Goal: Information Seeking & Learning: Learn about a topic

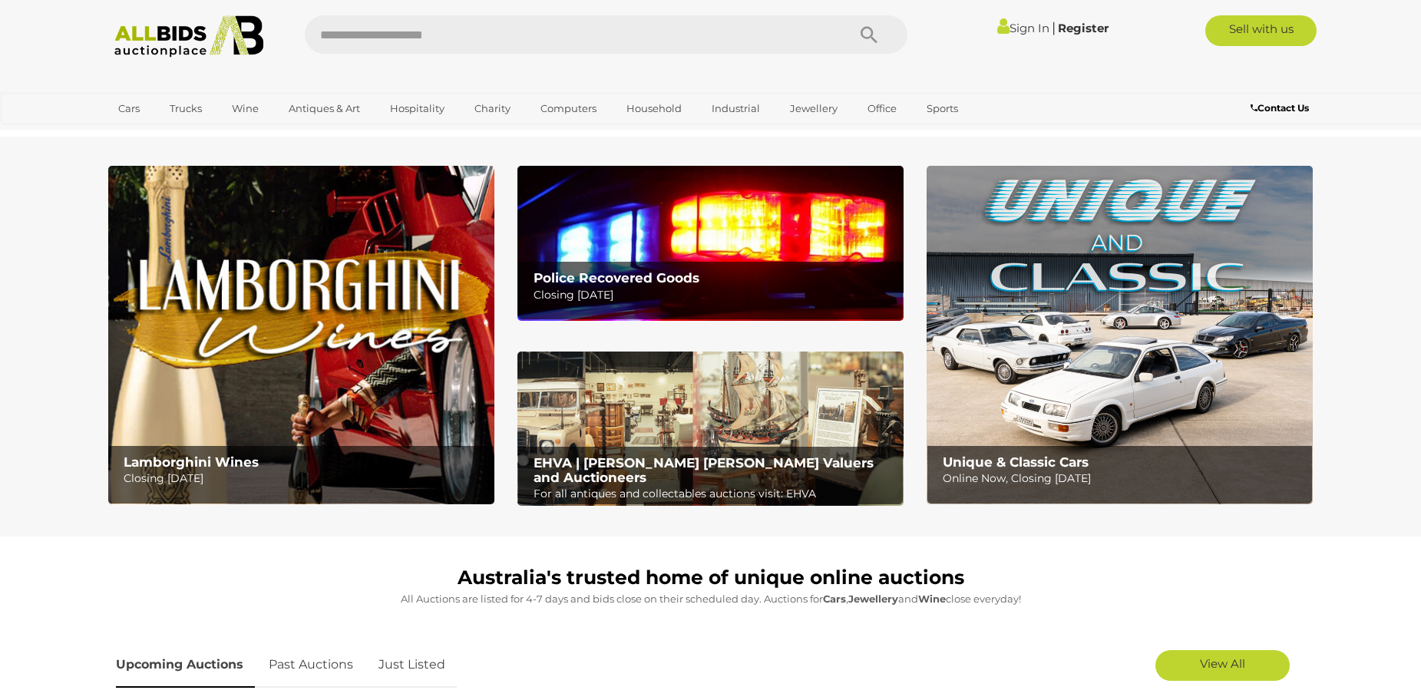
click at [47, 306] on section "Lamborghini Wines Closing Monday 13th October Police Recovered Goods Closing Tu…" at bounding box center [710, 337] width 1421 height 400
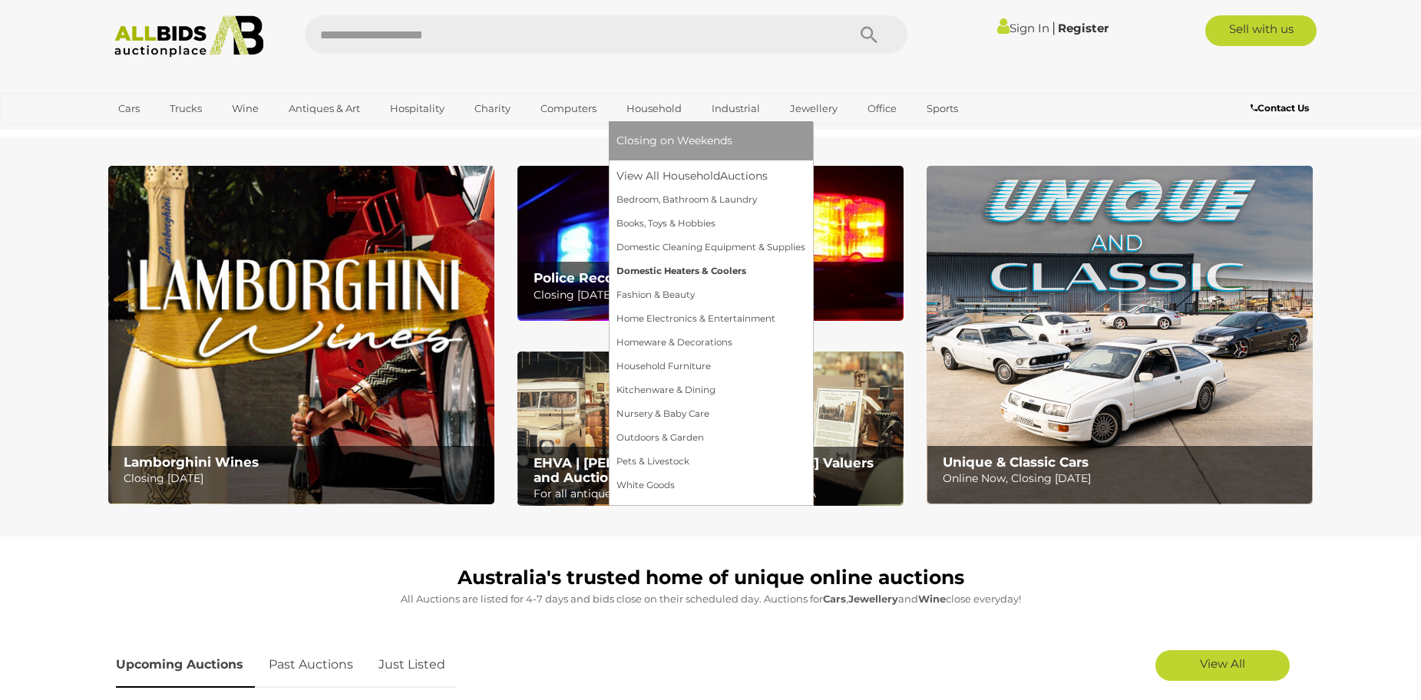
click at [651, 273] on link "Domestic Heaters & Coolers" at bounding box center [710, 271] width 189 height 24
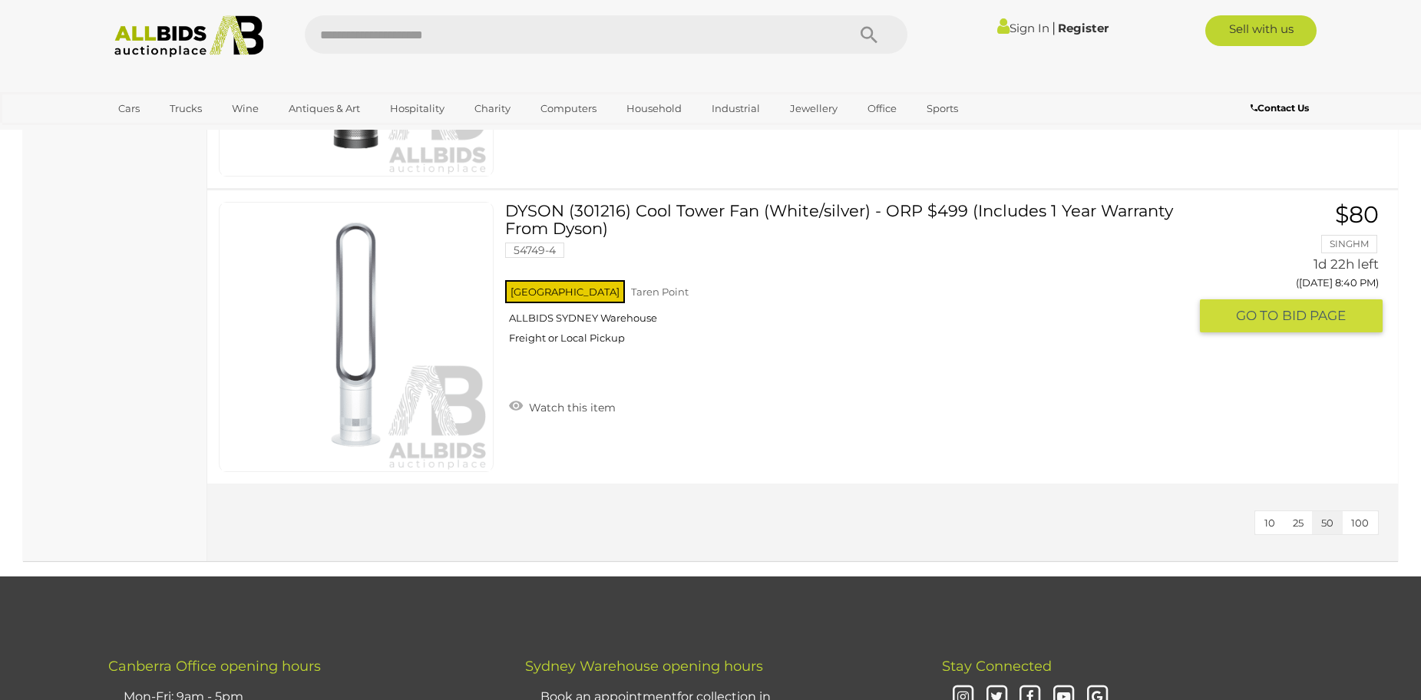
scroll to position [1228, 0]
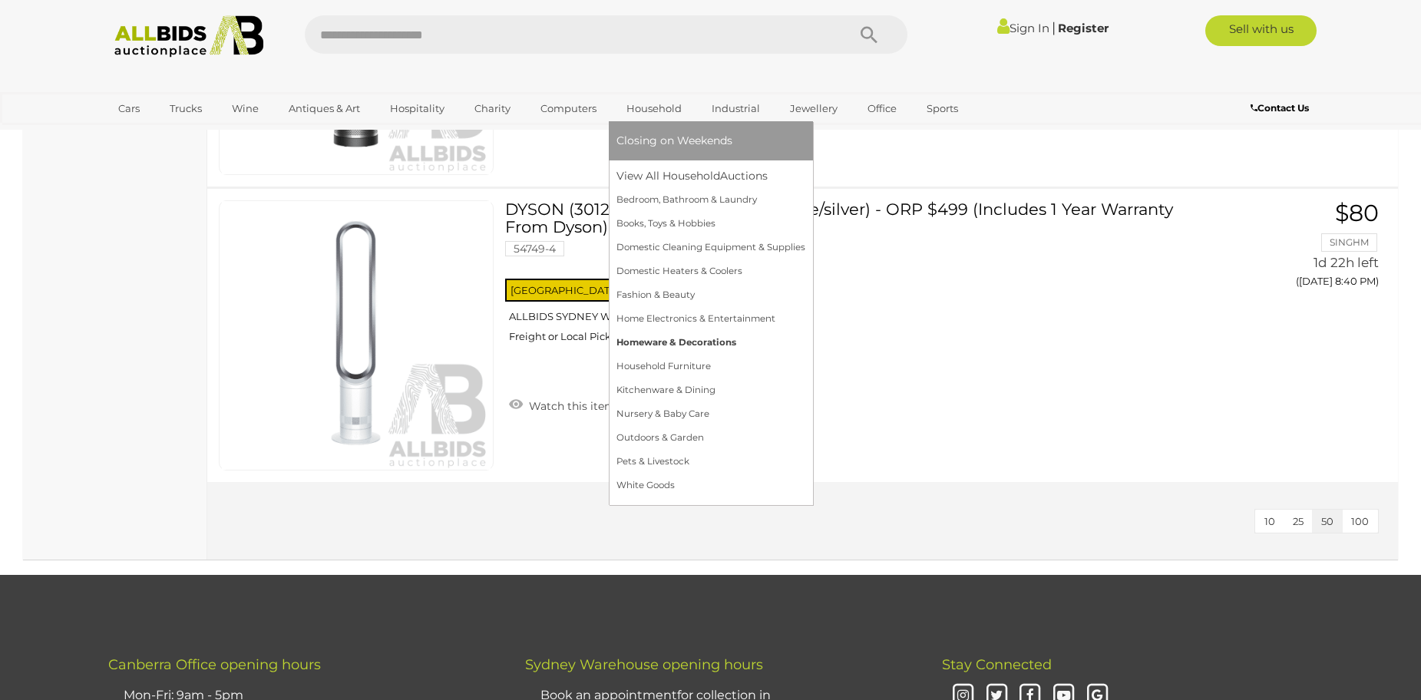
click at [683, 342] on link "Homeware & Decorations" at bounding box center [710, 343] width 189 height 24
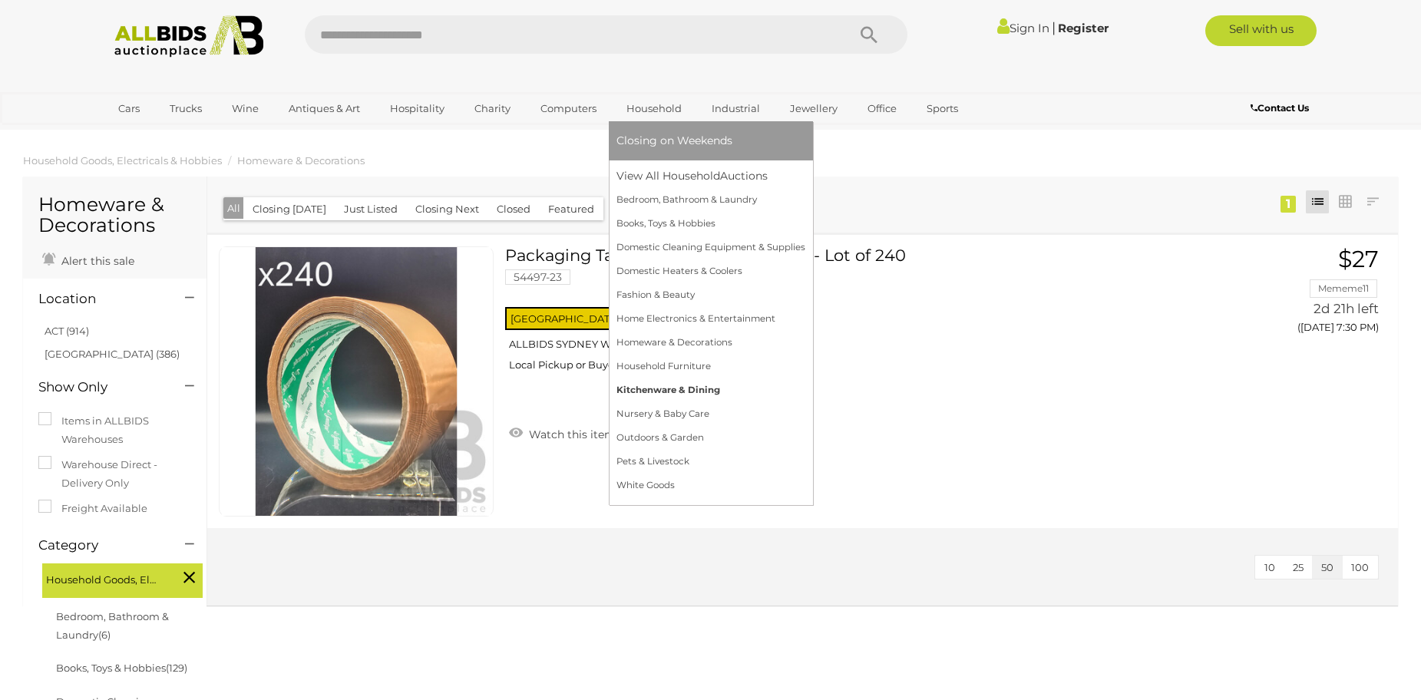
click at [651, 388] on link "Kitchenware & Dining" at bounding box center [710, 390] width 189 height 24
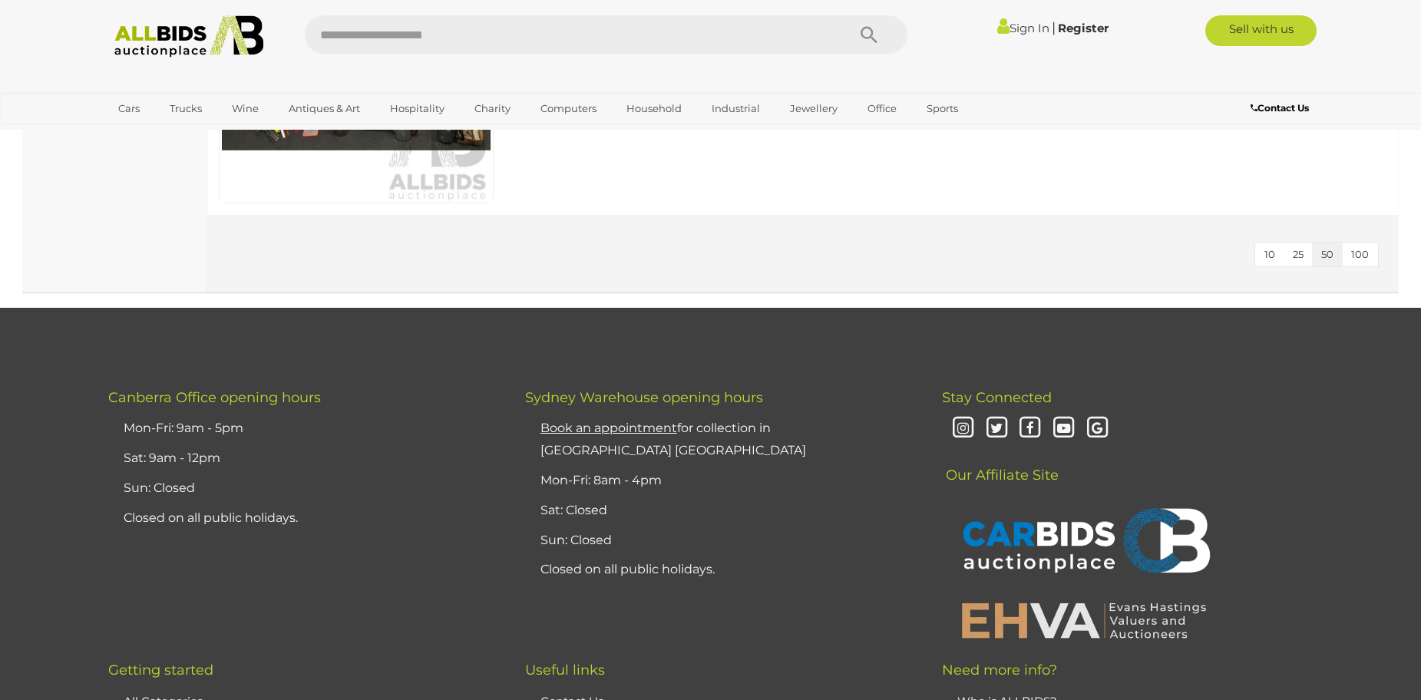
scroll to position [3593, 0]
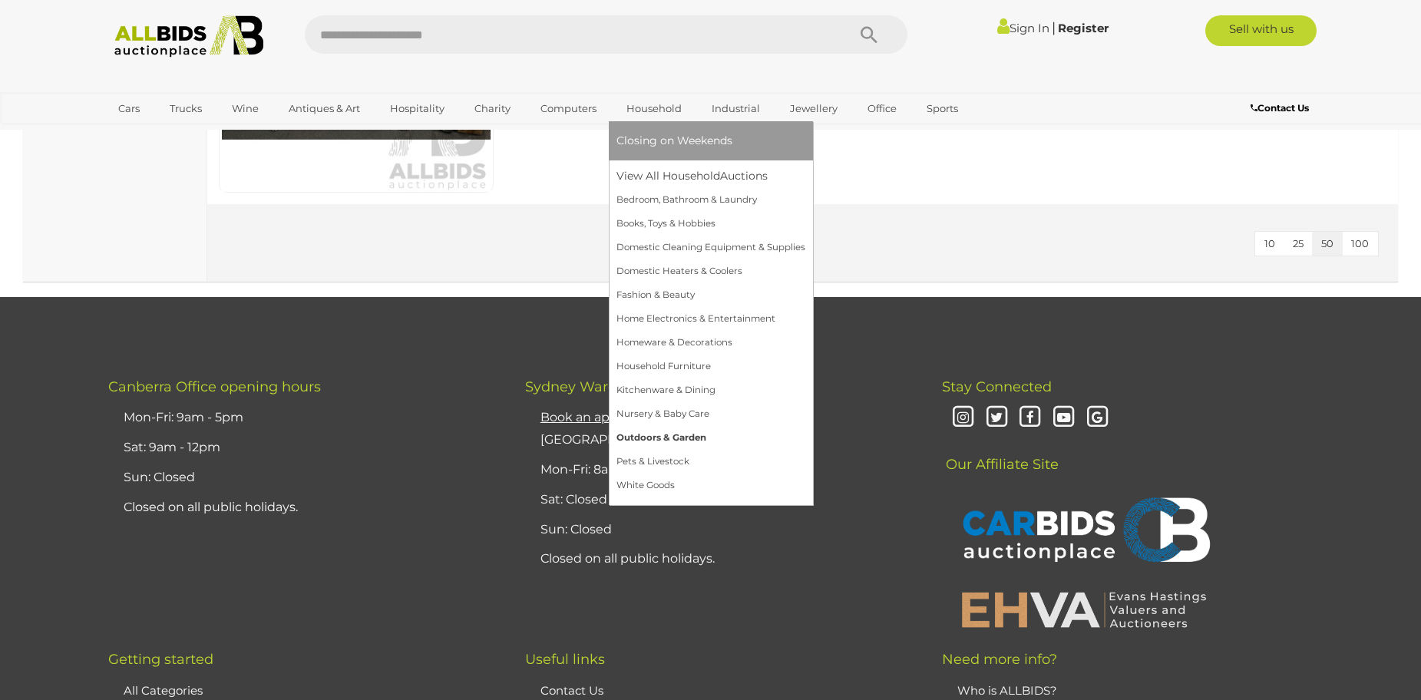
click at [672, 432] on link "Outdoors & Garden" at bounding box center [710, 438] width 189 height 24
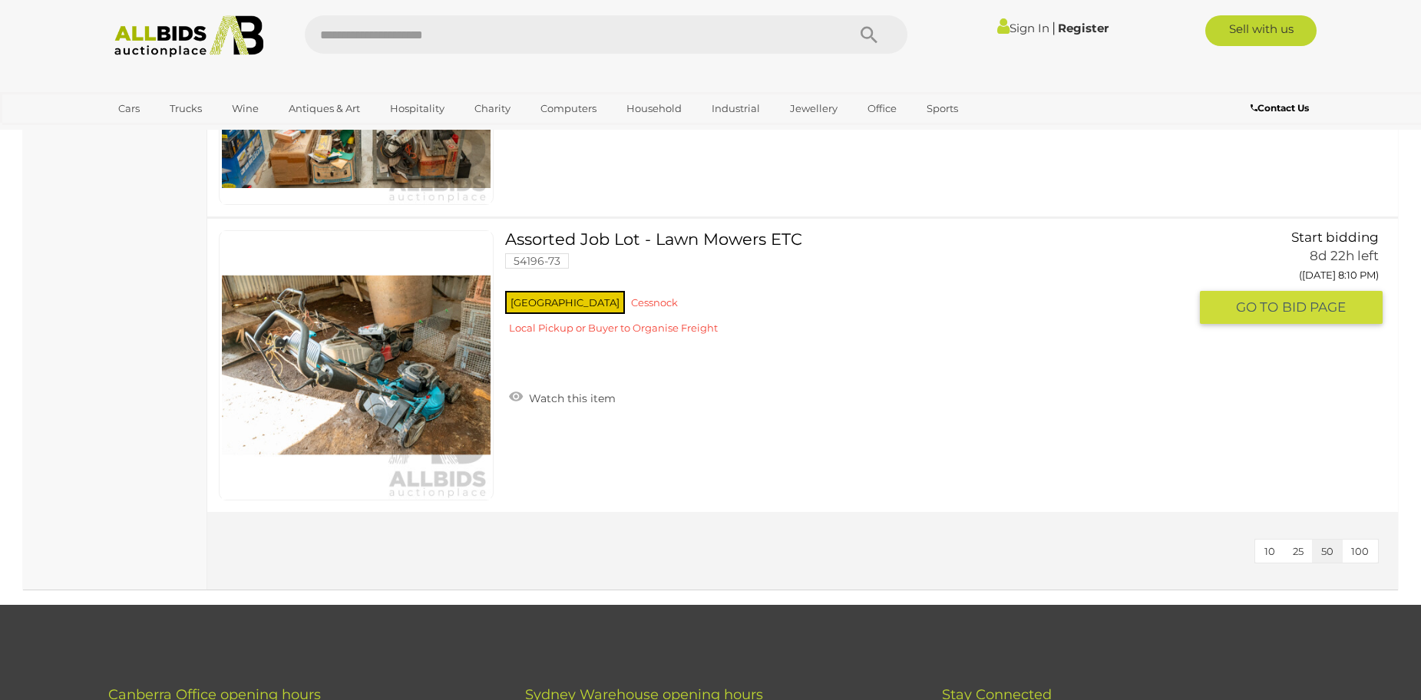
scroll to position [2150, 0]
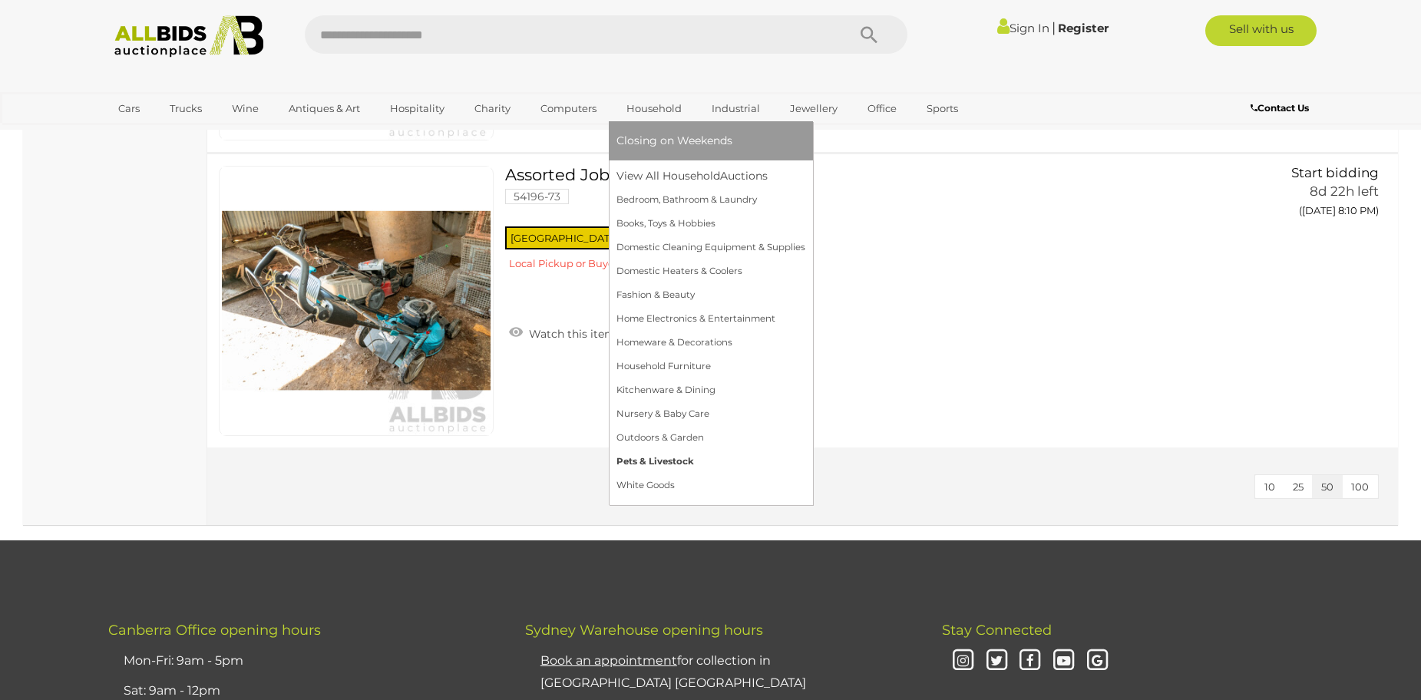
click at [641, 461] on link "Pets & Livestock" at bounding box center [710, 462] width 189 height 24
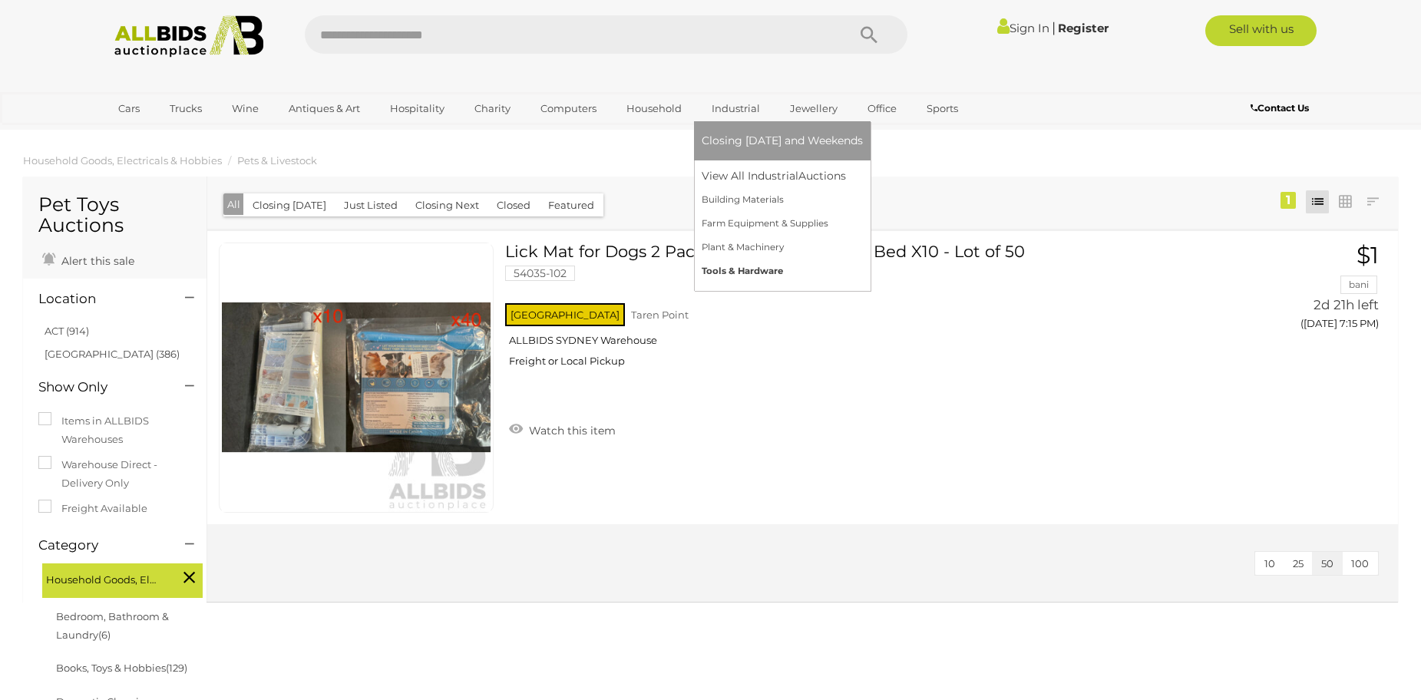
click at [725, 269] on link "Tools & Hardware" at bounding box center [782, 271] width 161 height 24
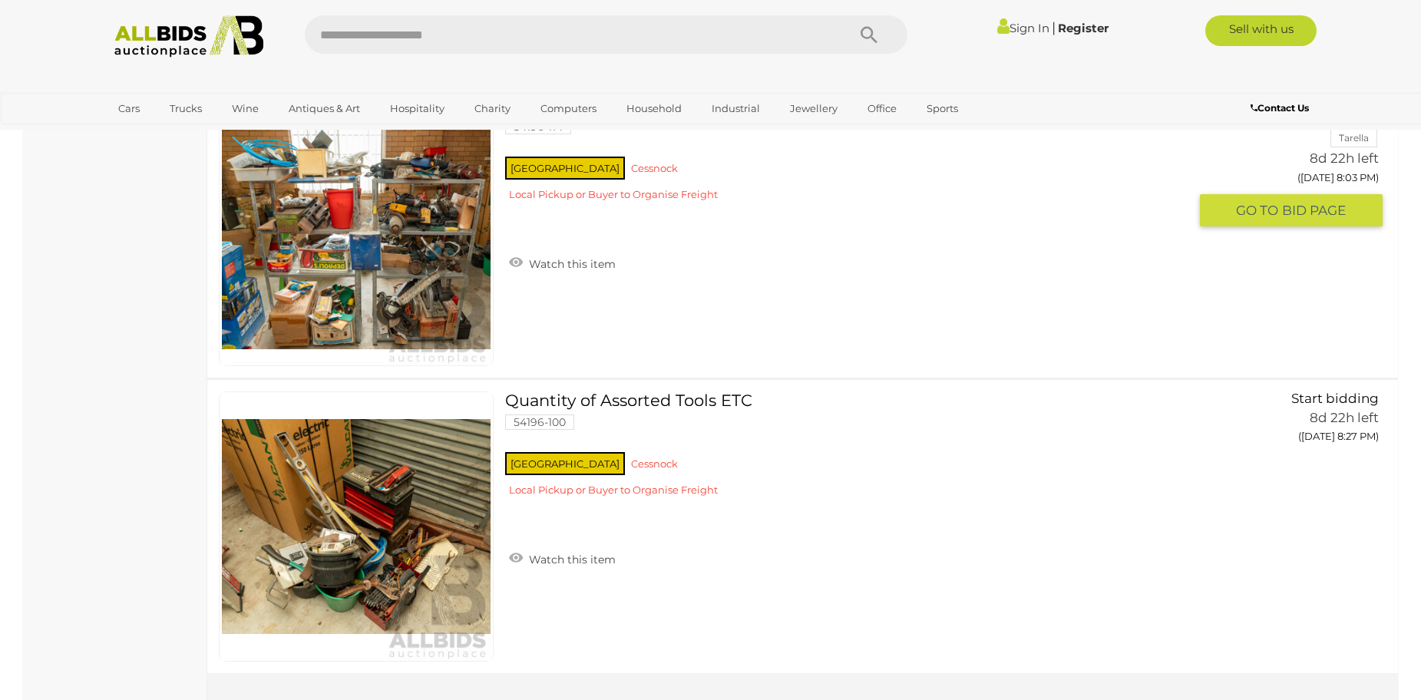
scroll to position [6203, 0]
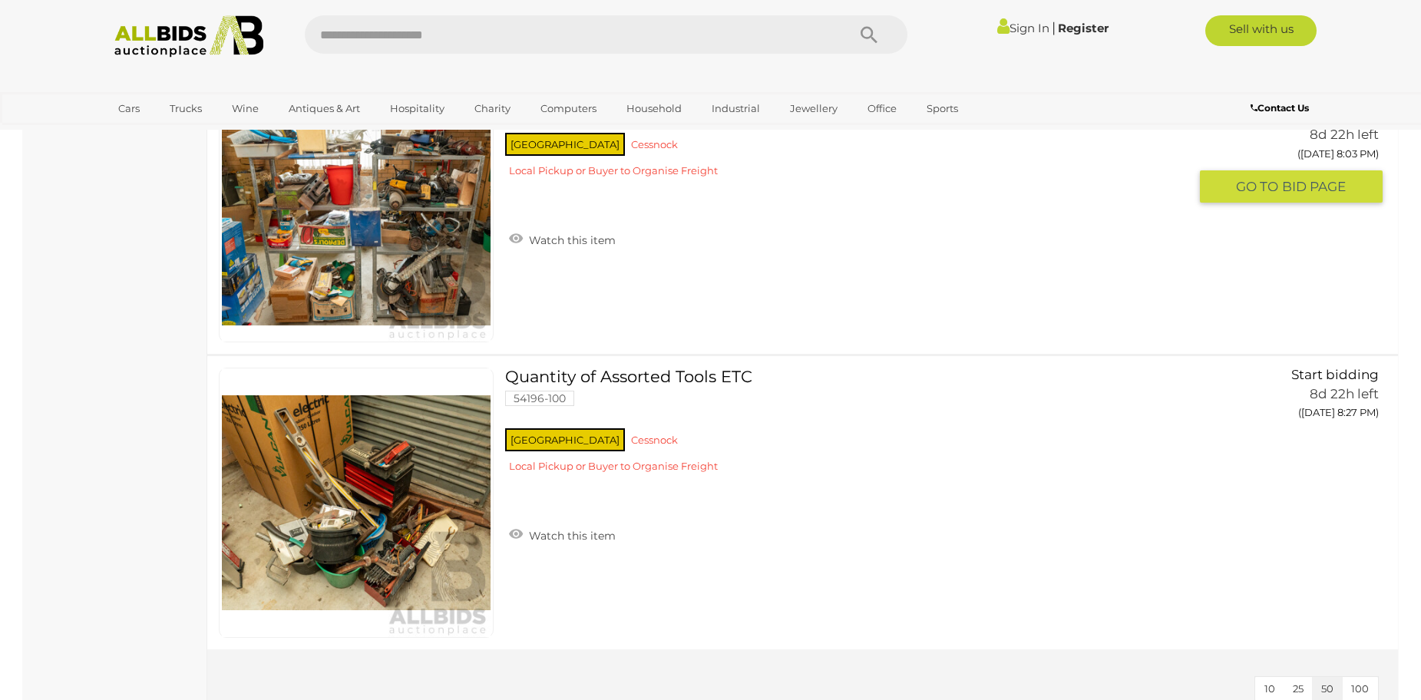
click at [725, 269] on div "Assorted Job Lot - Power Tools Accessories & Attachments ETC 54196-114 NSW Cess…" at bounding box center [803, 207] width 1214 height 293
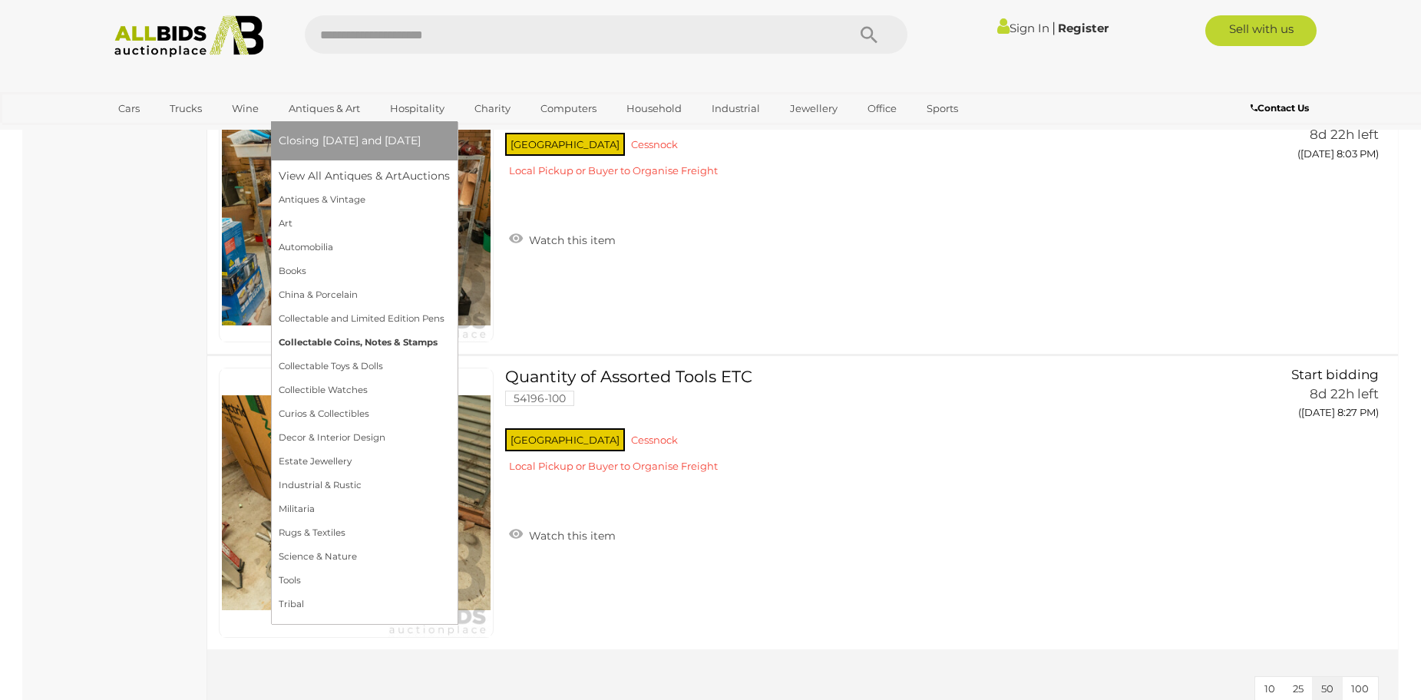
click at [374, 340] on link "Collectable Coins, Notes & Stamps" at bounding box center [364, 343] width 171 height 24
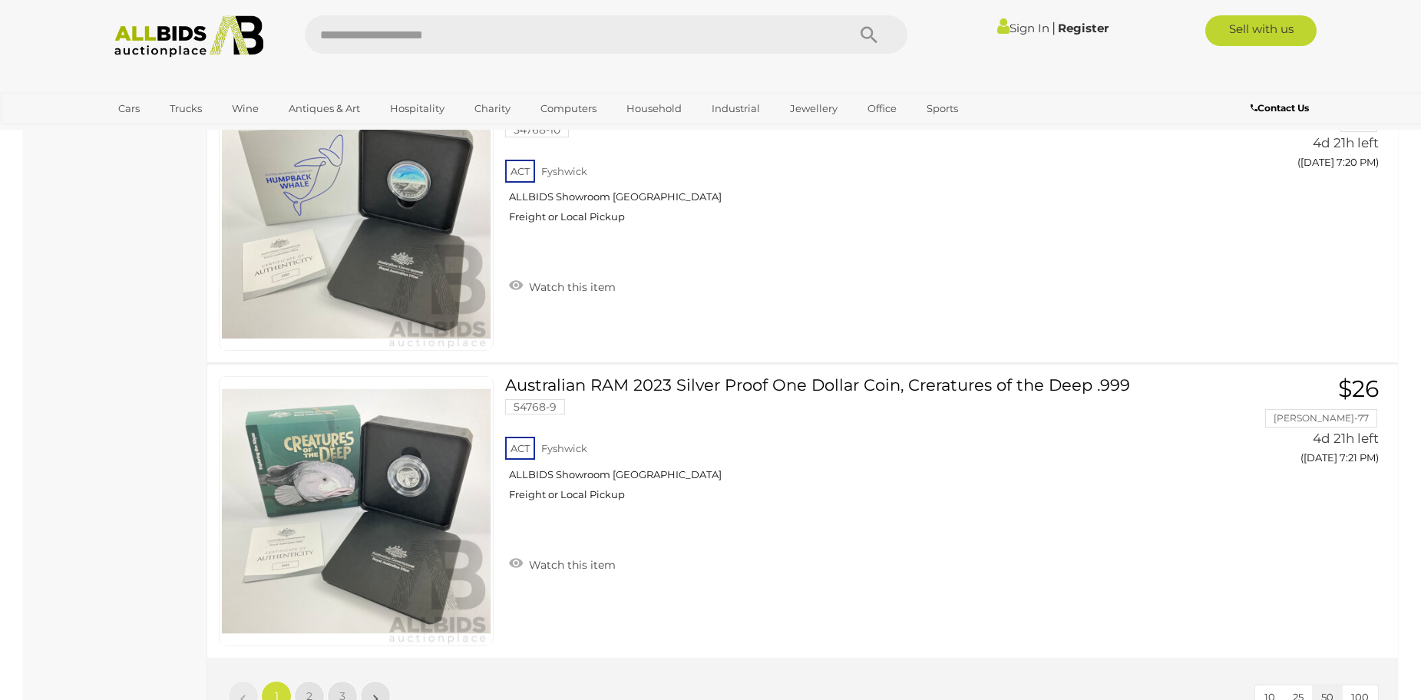
scroll to position [14433, 0]
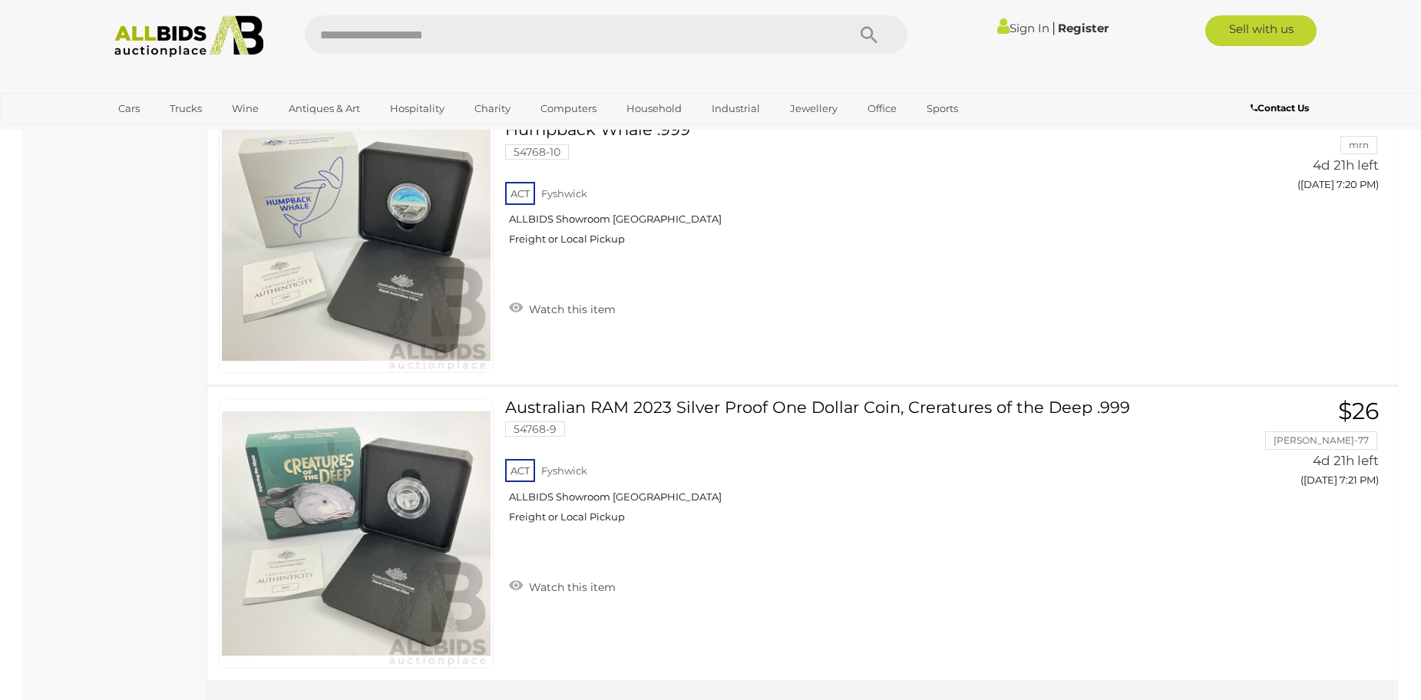
click at [441, 28] on input "text" at bounding box center [568, 34] width 527 height 38
type input "**********"
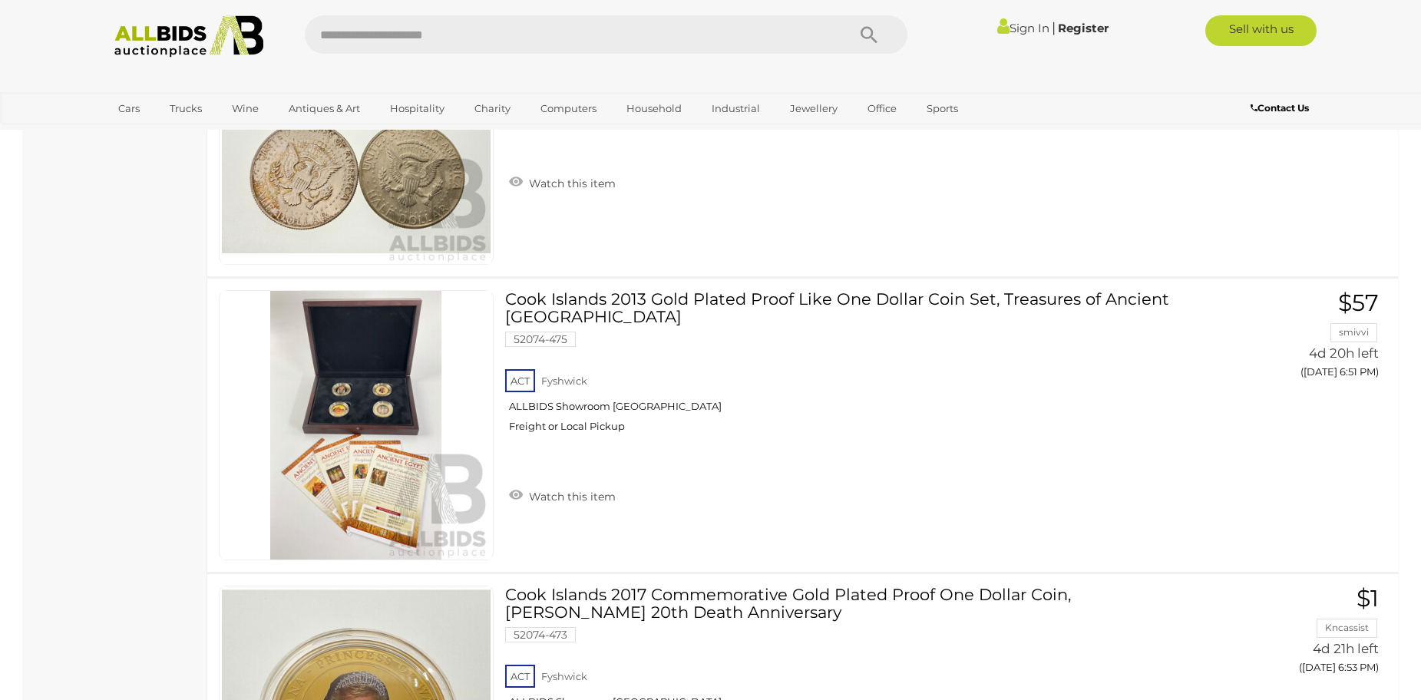
scroll to position [8199, 0]
